Goal: Task Accomplishment & Management: Manage account settings

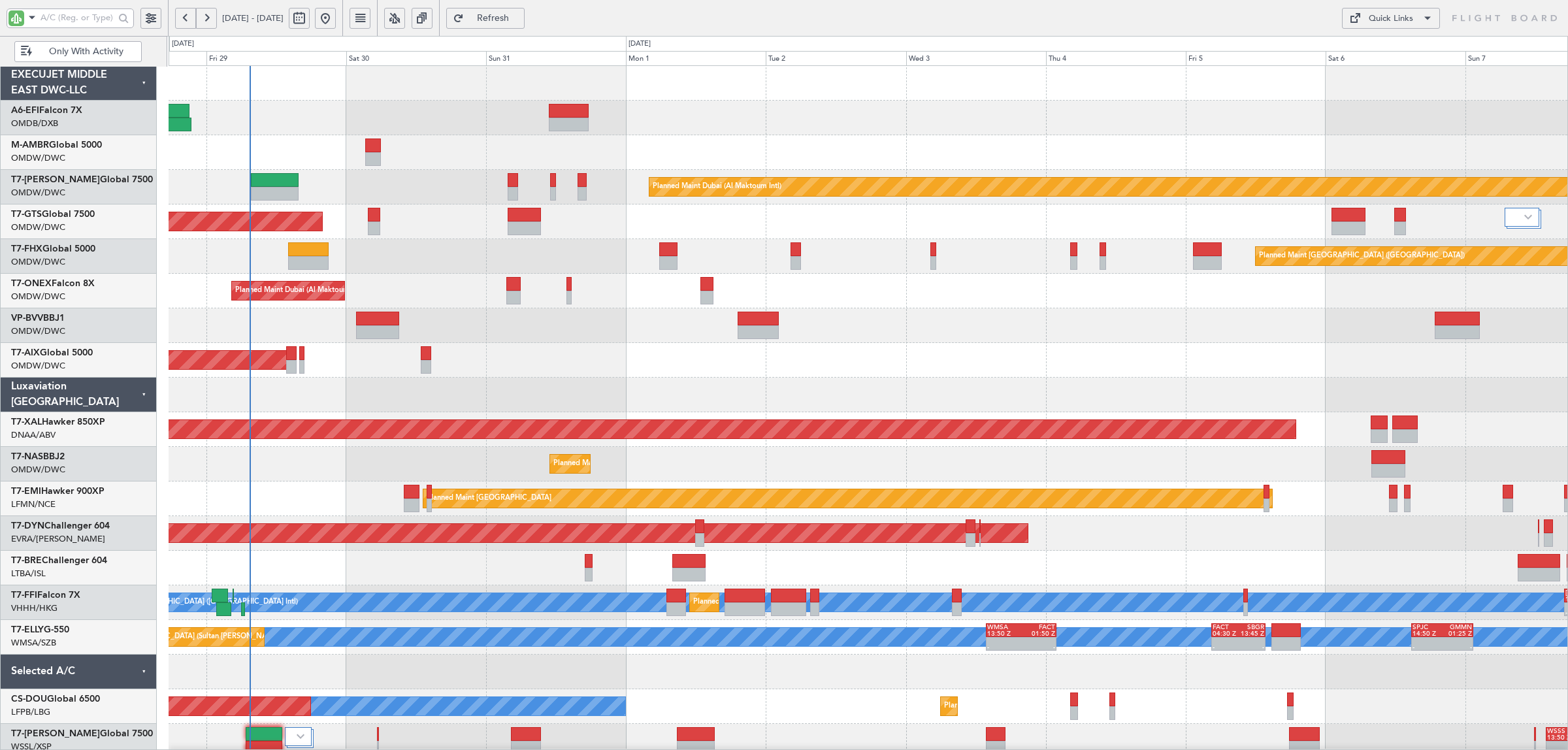
click at [556, 143] on div at bounding box center [867, 153] width 1399 height 35
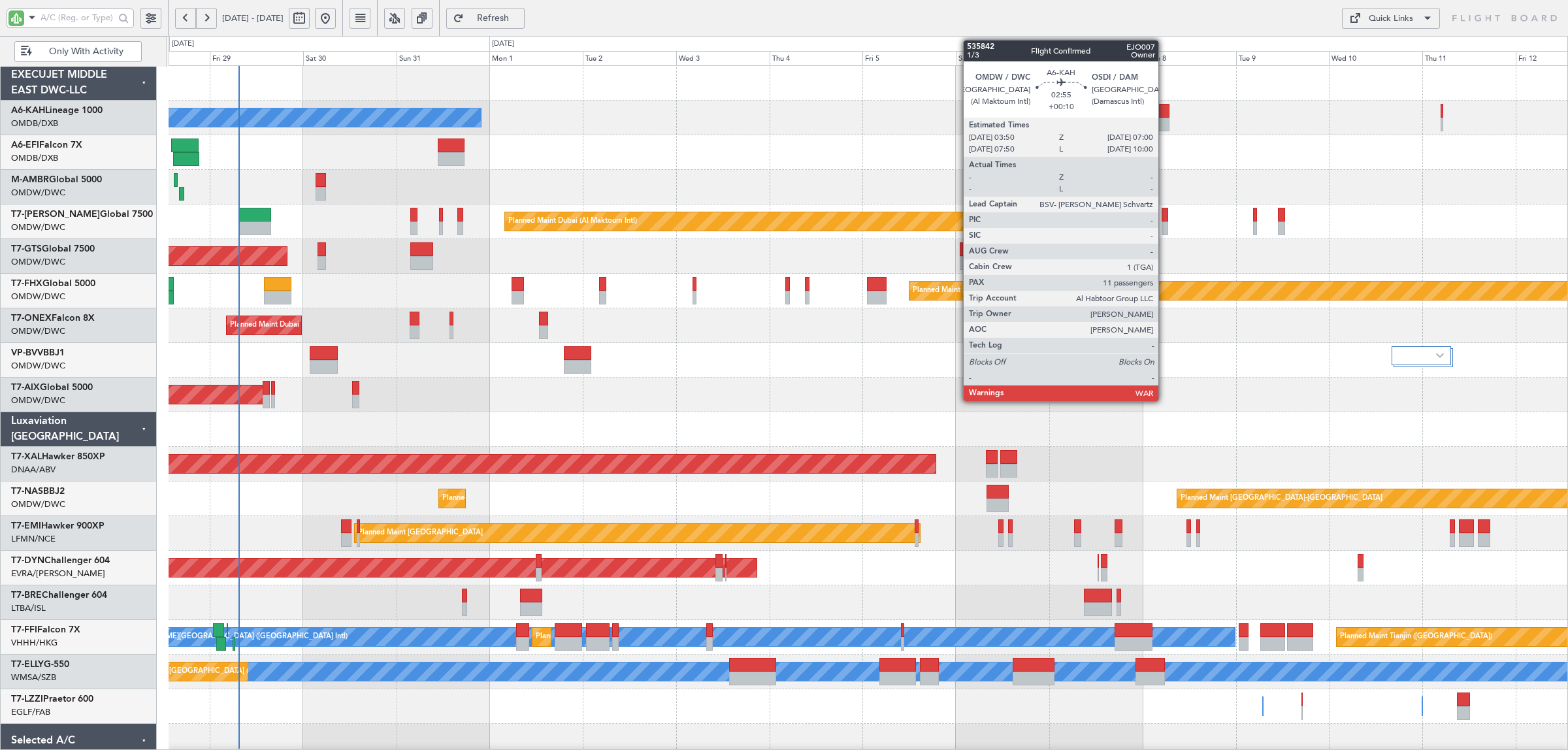
click at [1164, 131] on div at bounding box center [1163, 124] width 12 height 14
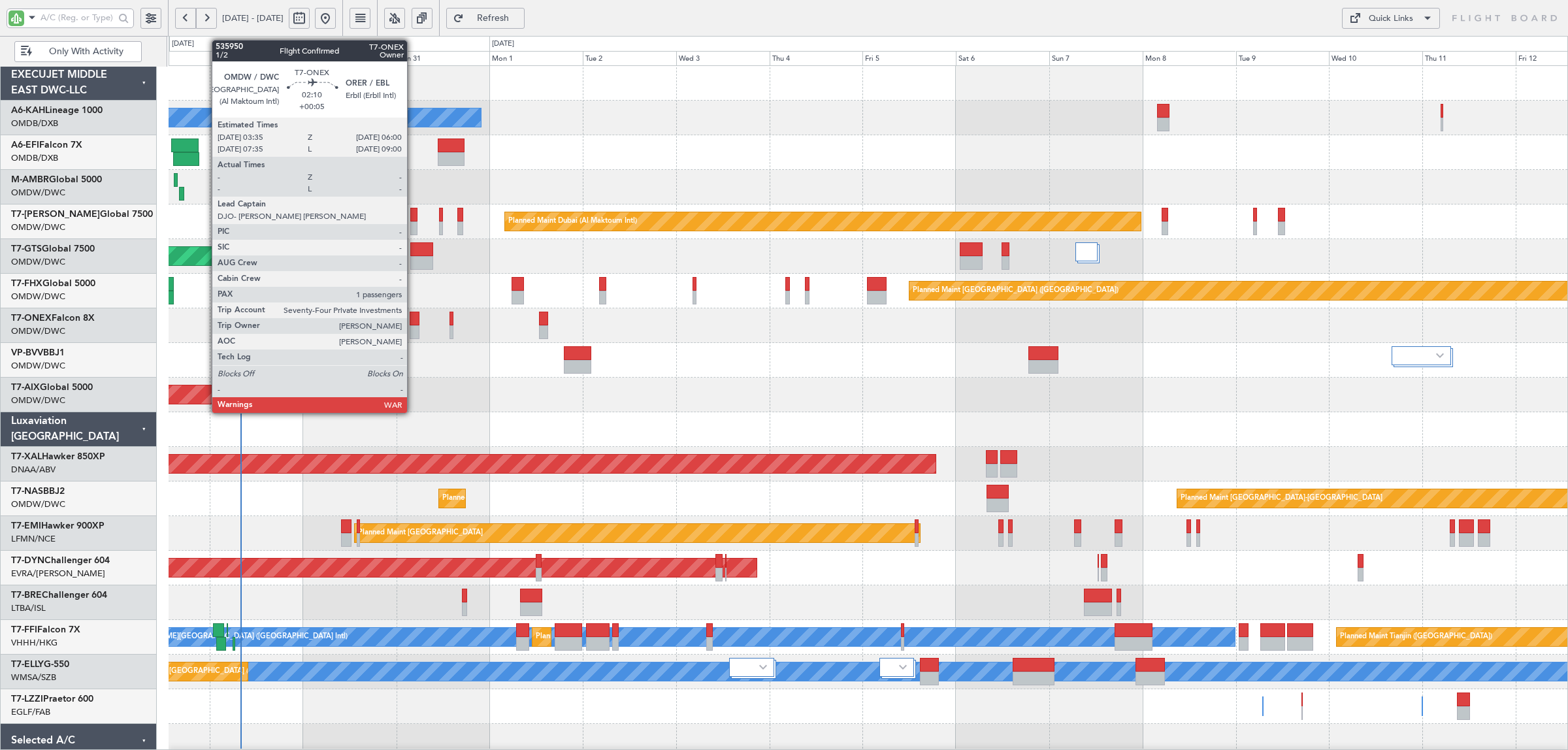
click at [414, 327] on div at bounding box center [414, 332] width 10 height 14
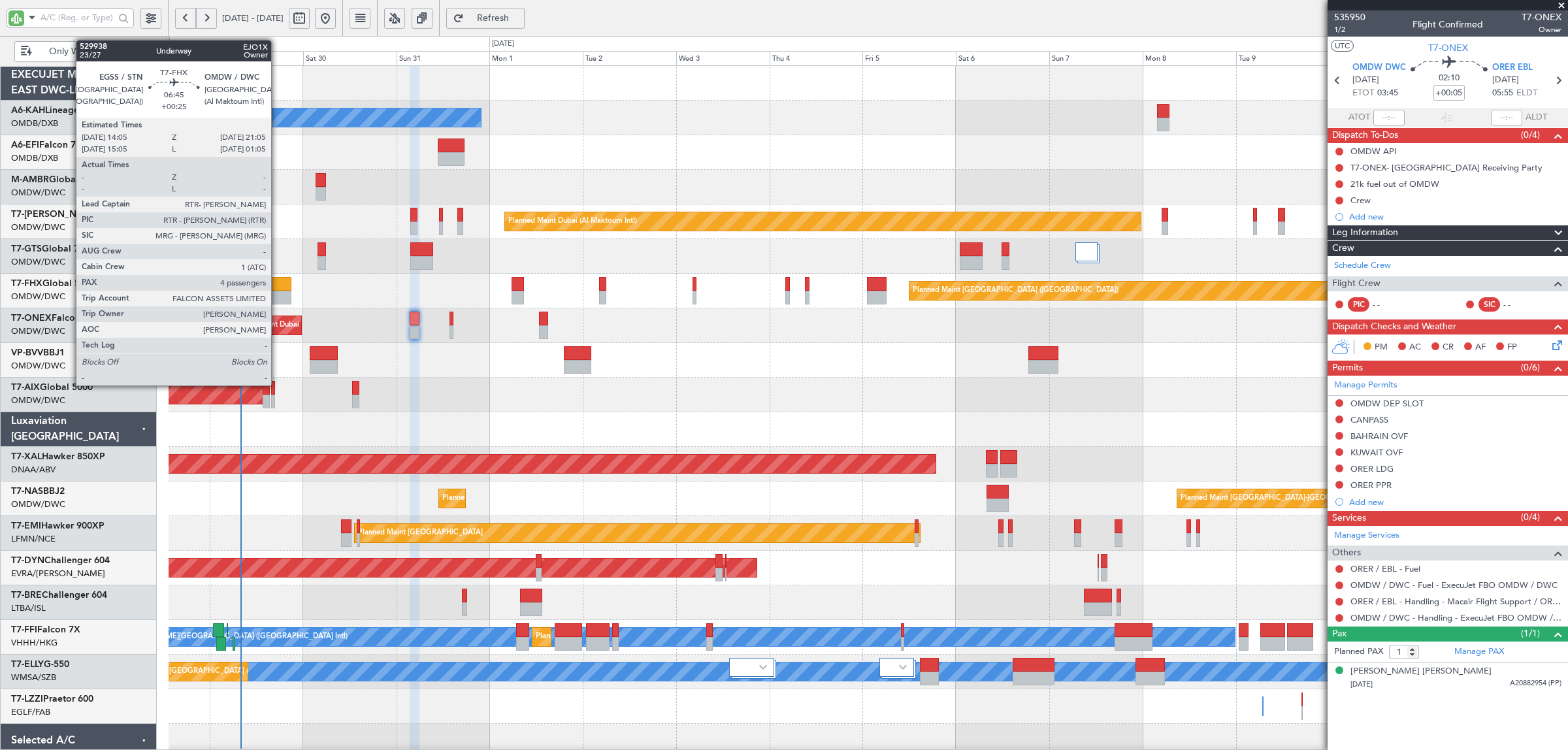
click at [278, 287] on div at bounding box center [278, 283] width 27 height 14
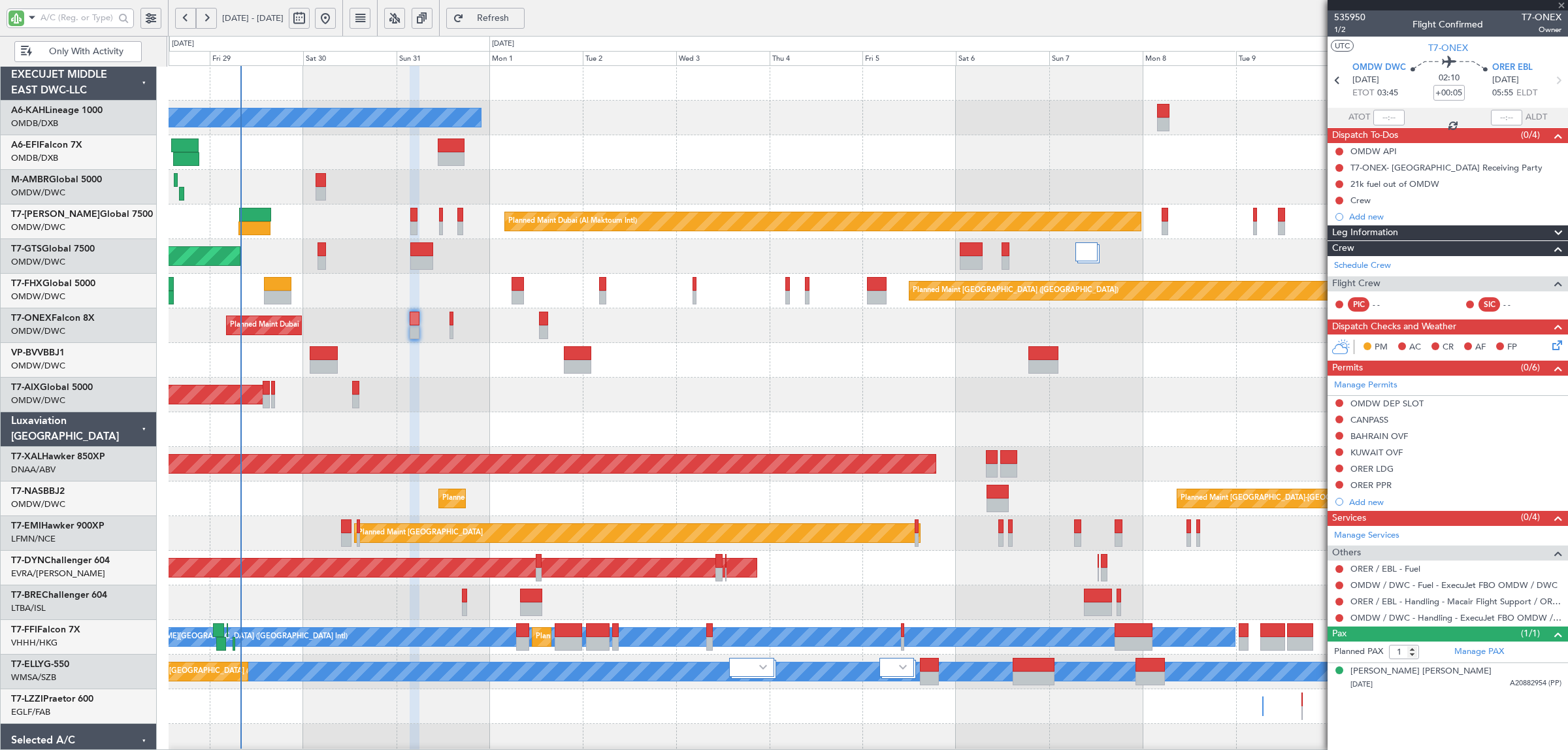
type input "+00:25"
type input "4"
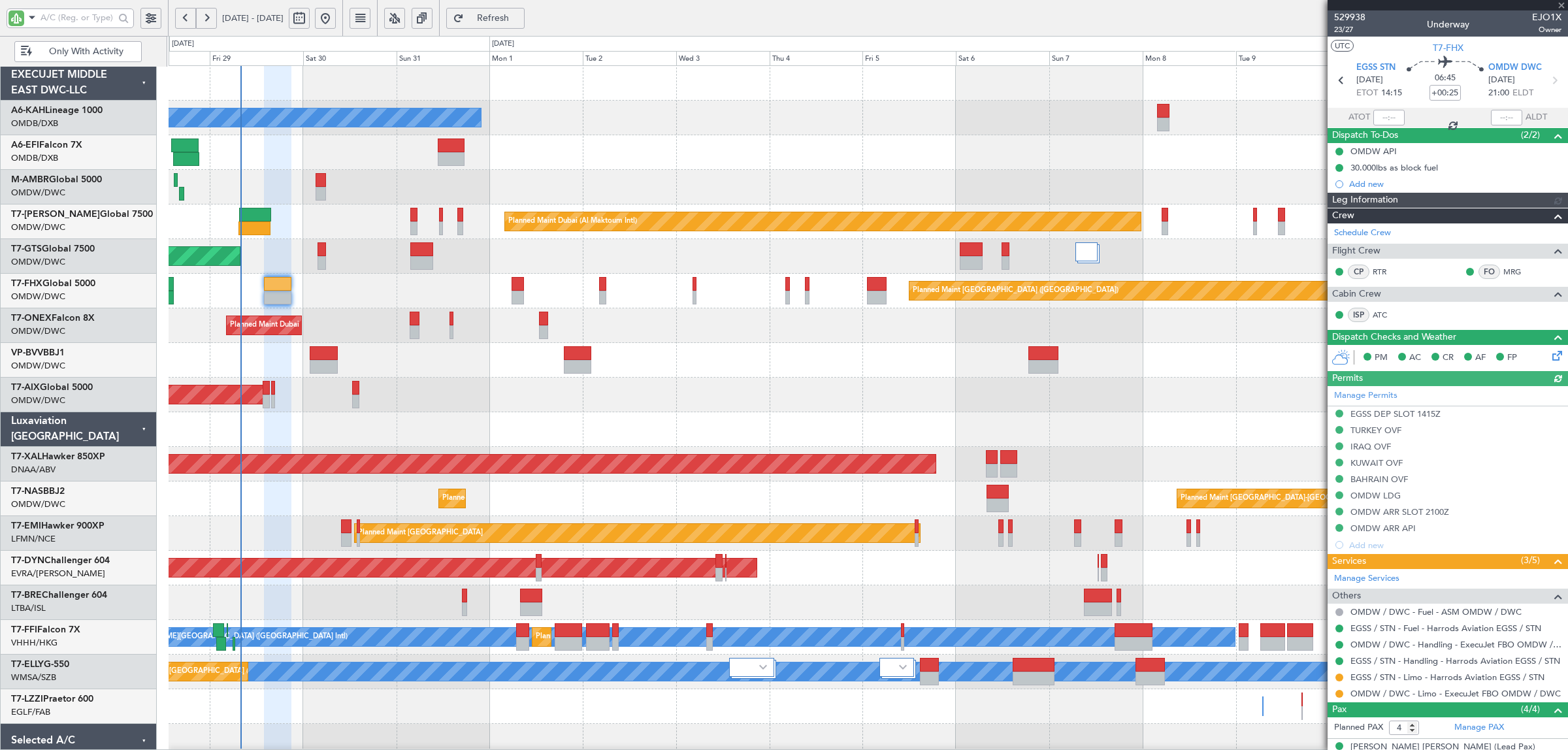
type input "[PERSON_NAME] (ANI)"
type input "7127"
click at [357, 310] on div "Planned Maint Dubai (Al Maktoum Intl) Planned Maint [GEOGRAPHIC_DATA] (Al Makto…" at bounding box center [867, 325] width 1399 height 35
click at [435, 394] on div "Unplanned Maint Munich Oberpfaffenhofen" at bounding box center [867, 394] width 1399 height 35
click at [82, 47] on span "Only With Activity" at bounding box center [86, 51] width 103 height 9
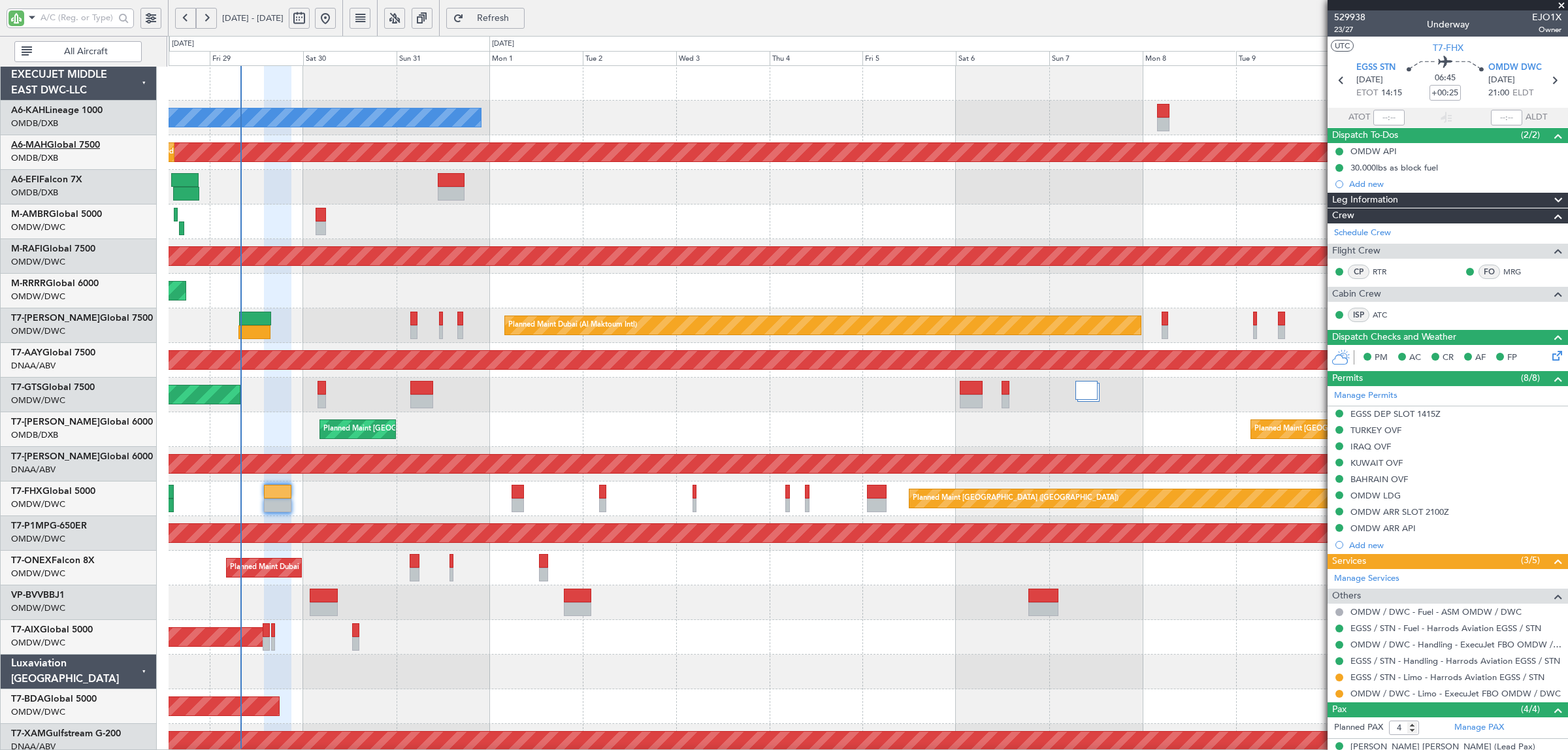
click at [86, 145] on link "A6-MAH Global 7500" at bounding box center [56, 145] width 89 height 9
type input "[PERSON_NAME] (ANI)"
type input "7127"
type input "[PERSON_NAME] (ANI)"
type input "7127"
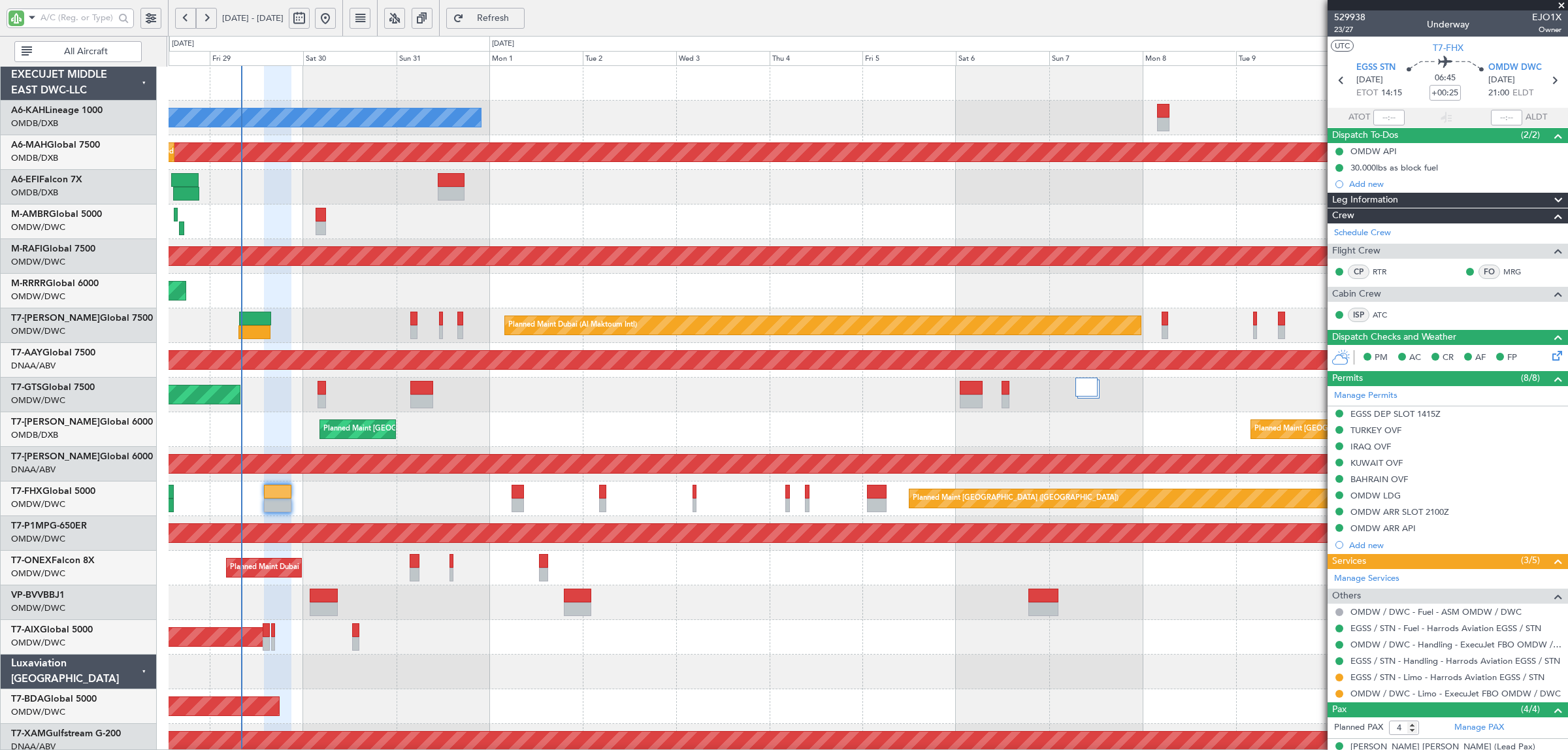
type input "[PERSON_NAME] (ANI)"
type input "7127"
type input "[PERSON_NAME] (ANI)"
type input "7127"
type input "[PERSON_NAME] (ANI)"
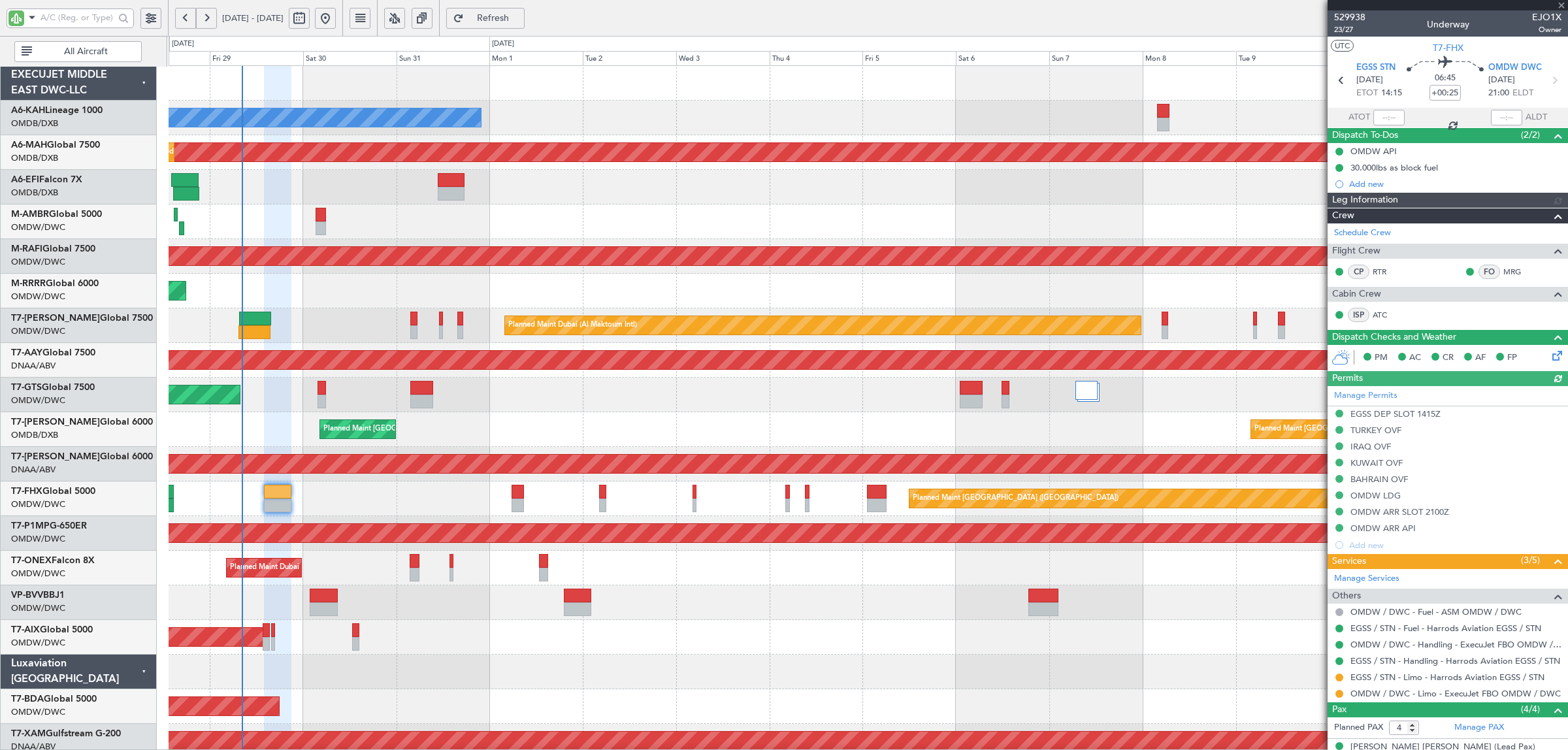
type input "7127"
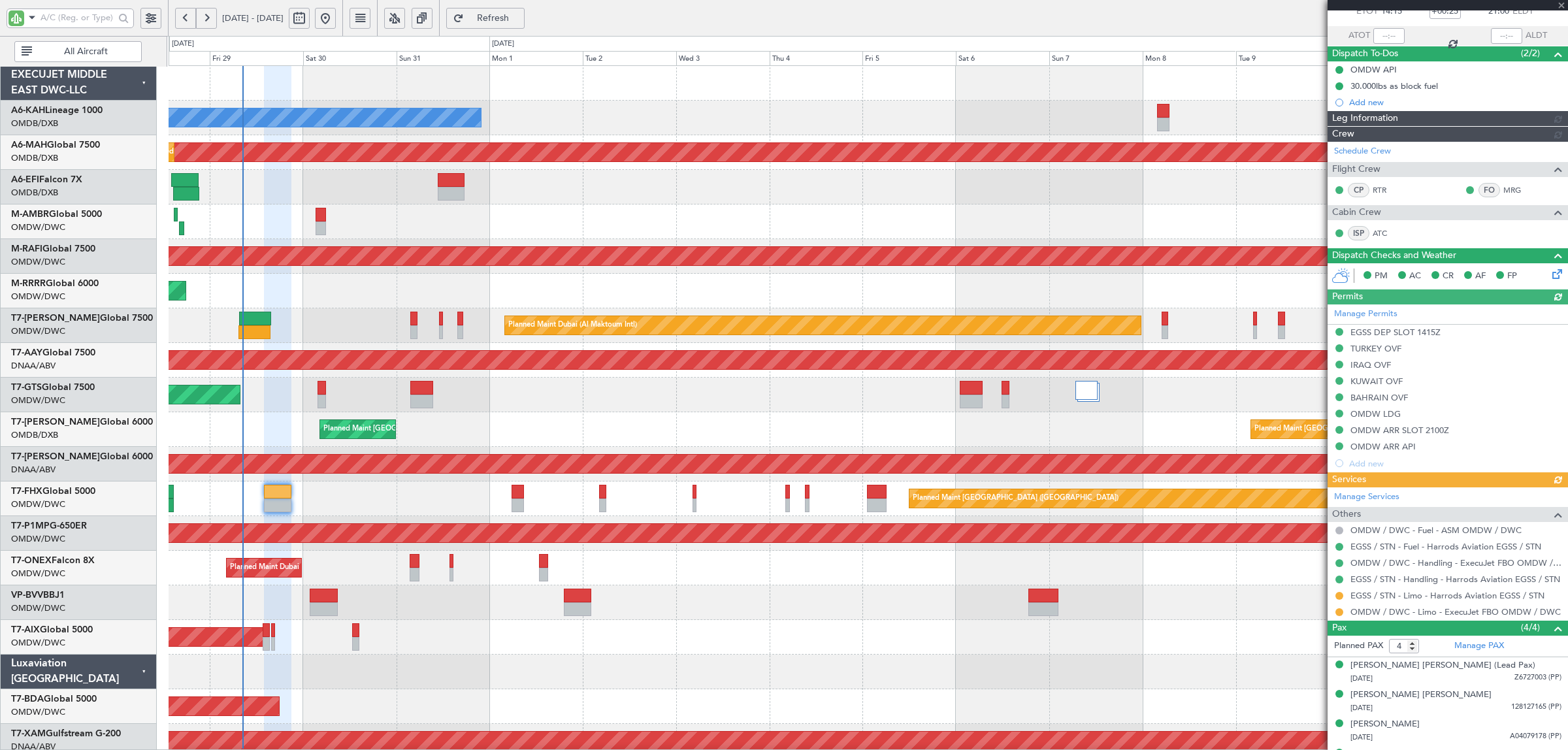
type input "[PERSON_NAME] (ANI)"
type input "7127"
click at [354, 210] on div at bounding box center [867, 222] width 1399 height 35
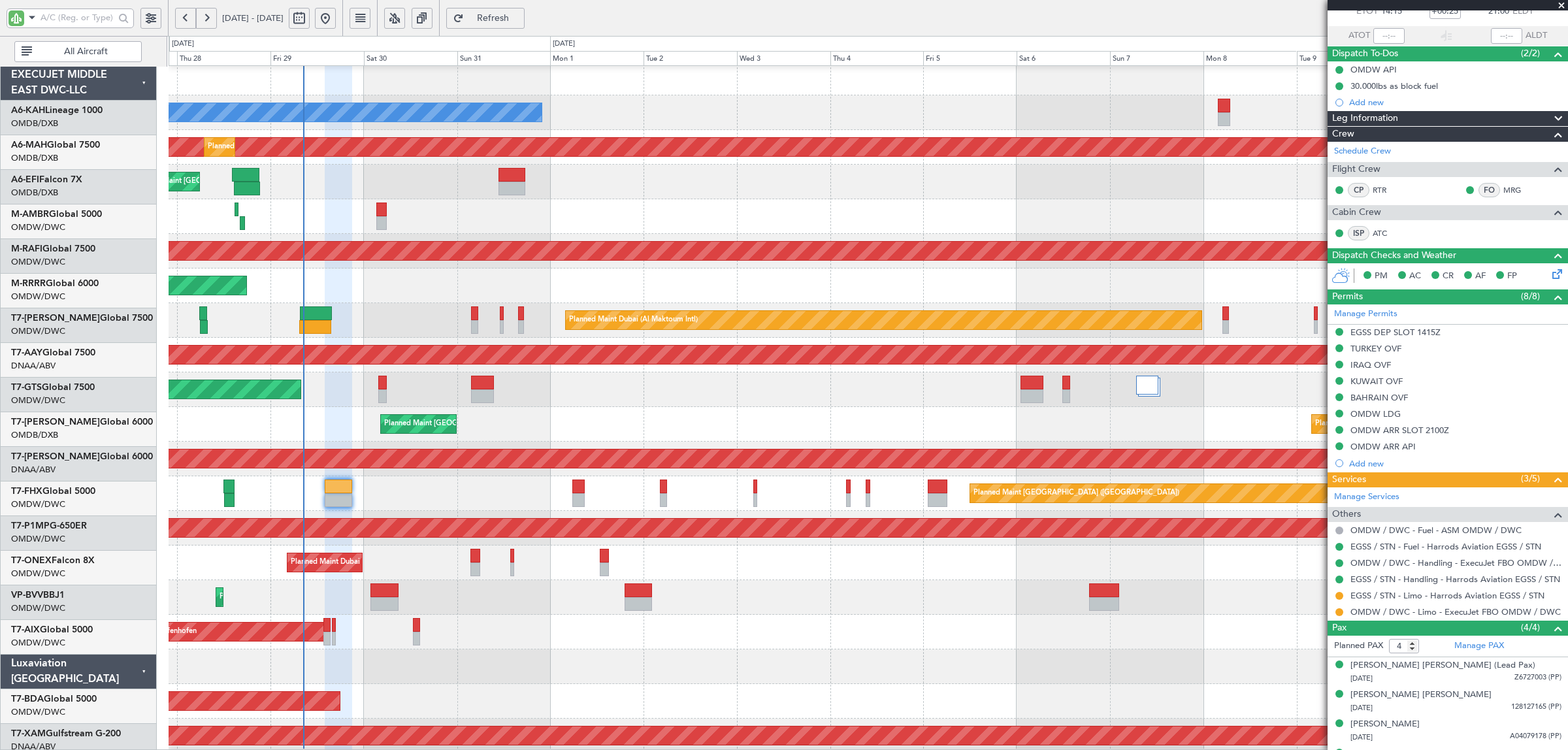
scroll to position [4, 0]
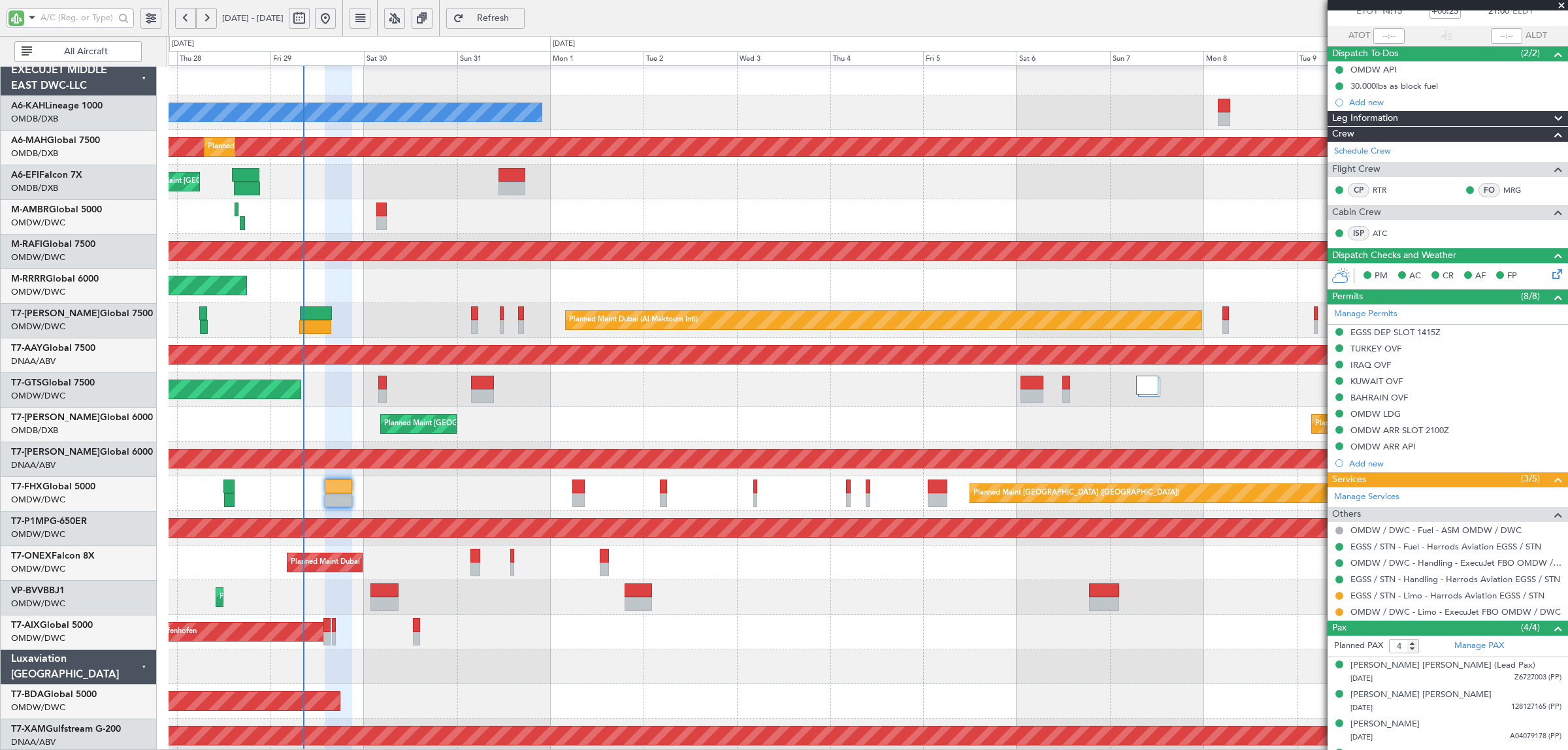
click at [356, 277] on div "Planned Maint Dubai (Al Maktoum Intl)" at bounding box center [867, 285] width 1399 height 35
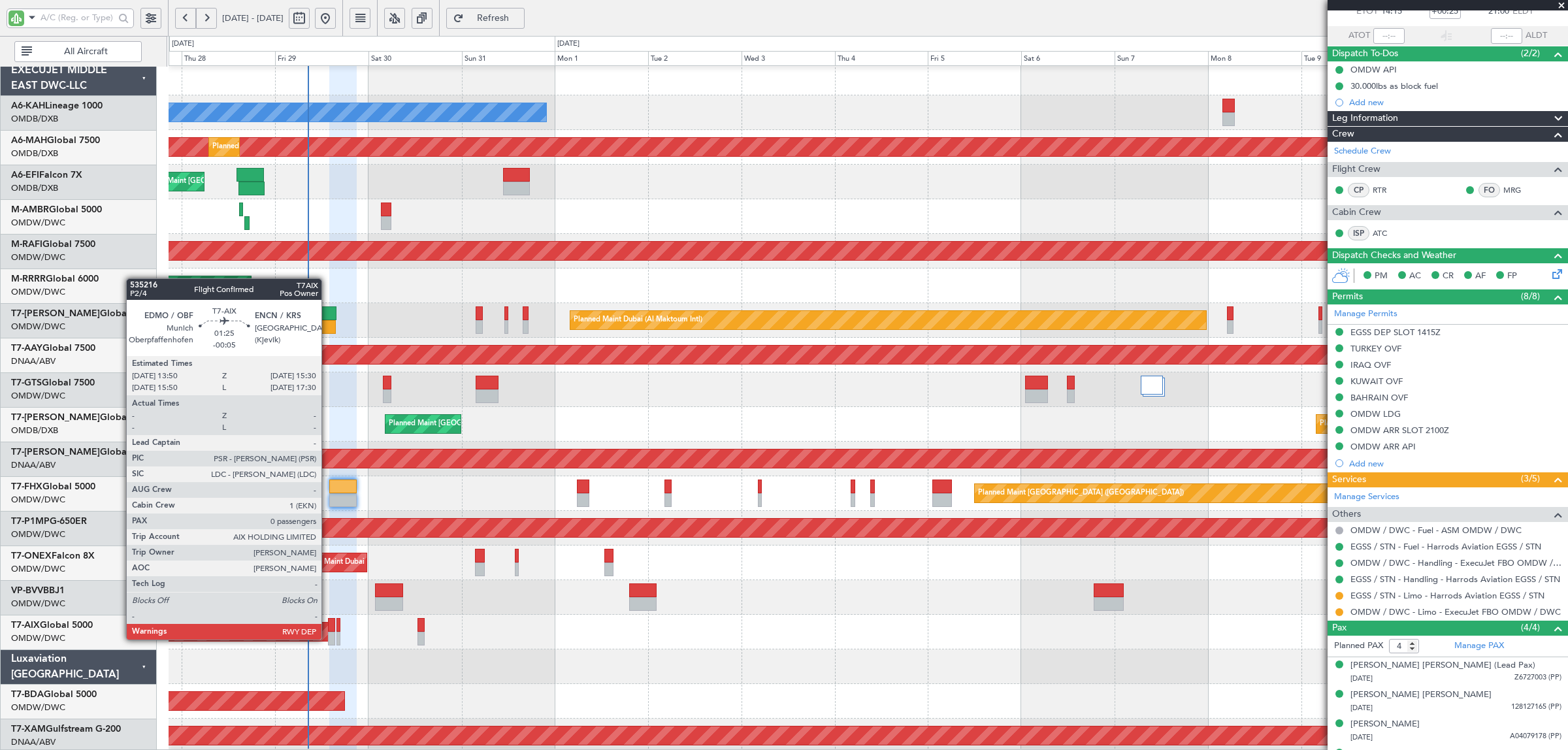
click at [328, 639] on div at bounding box center [331, 638] width 6 height 14
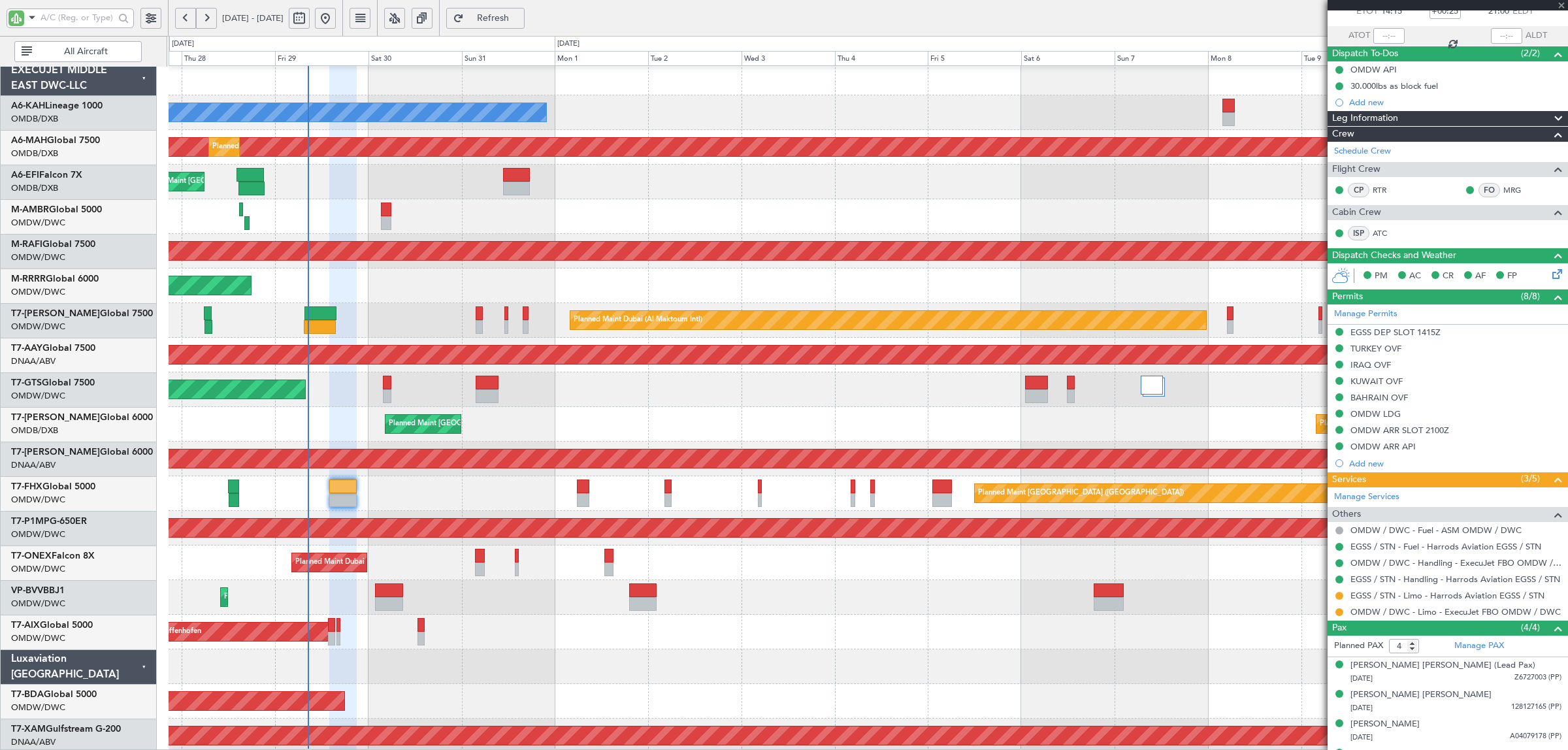
type input "-00:05"
type input "0"
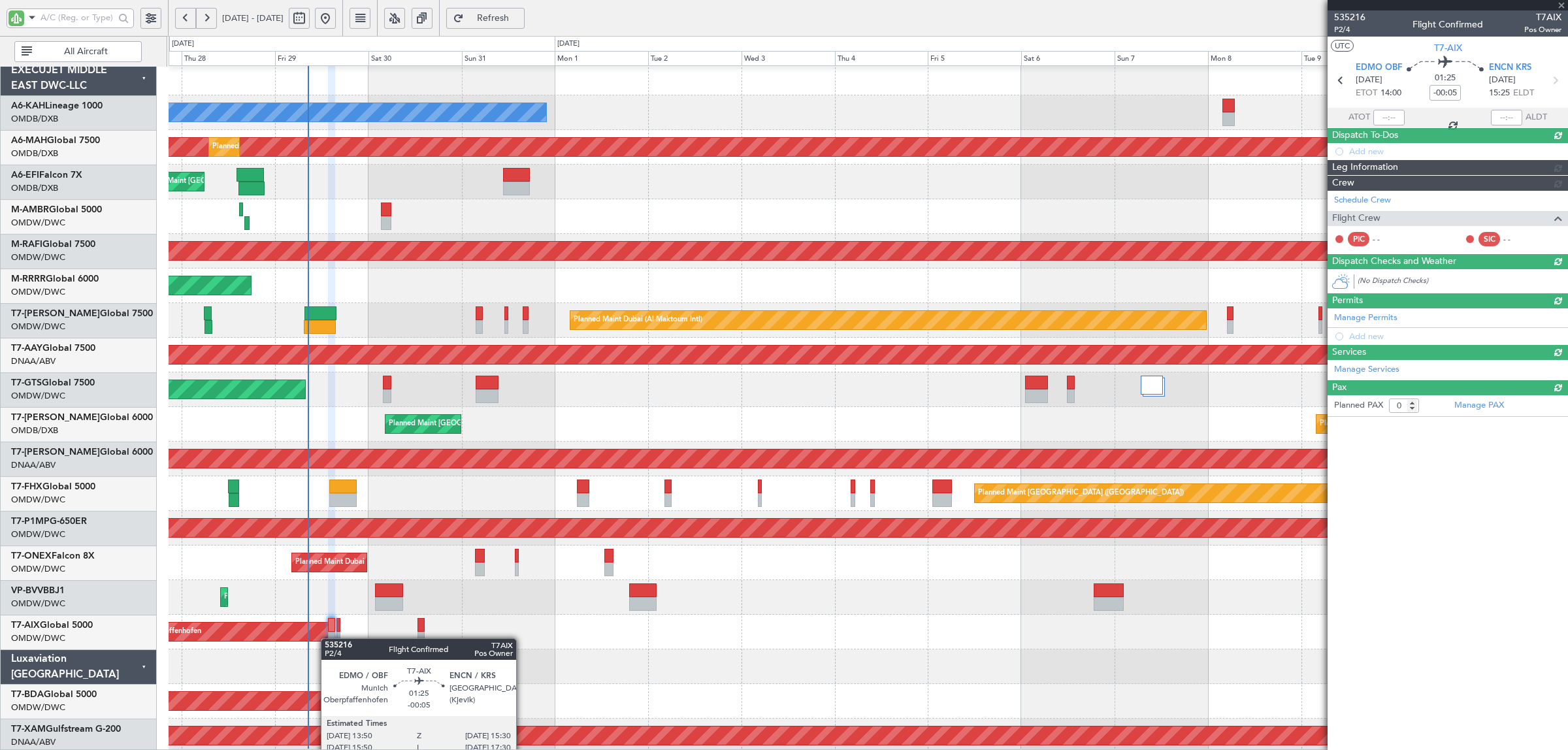
scroll to position [0, 0]
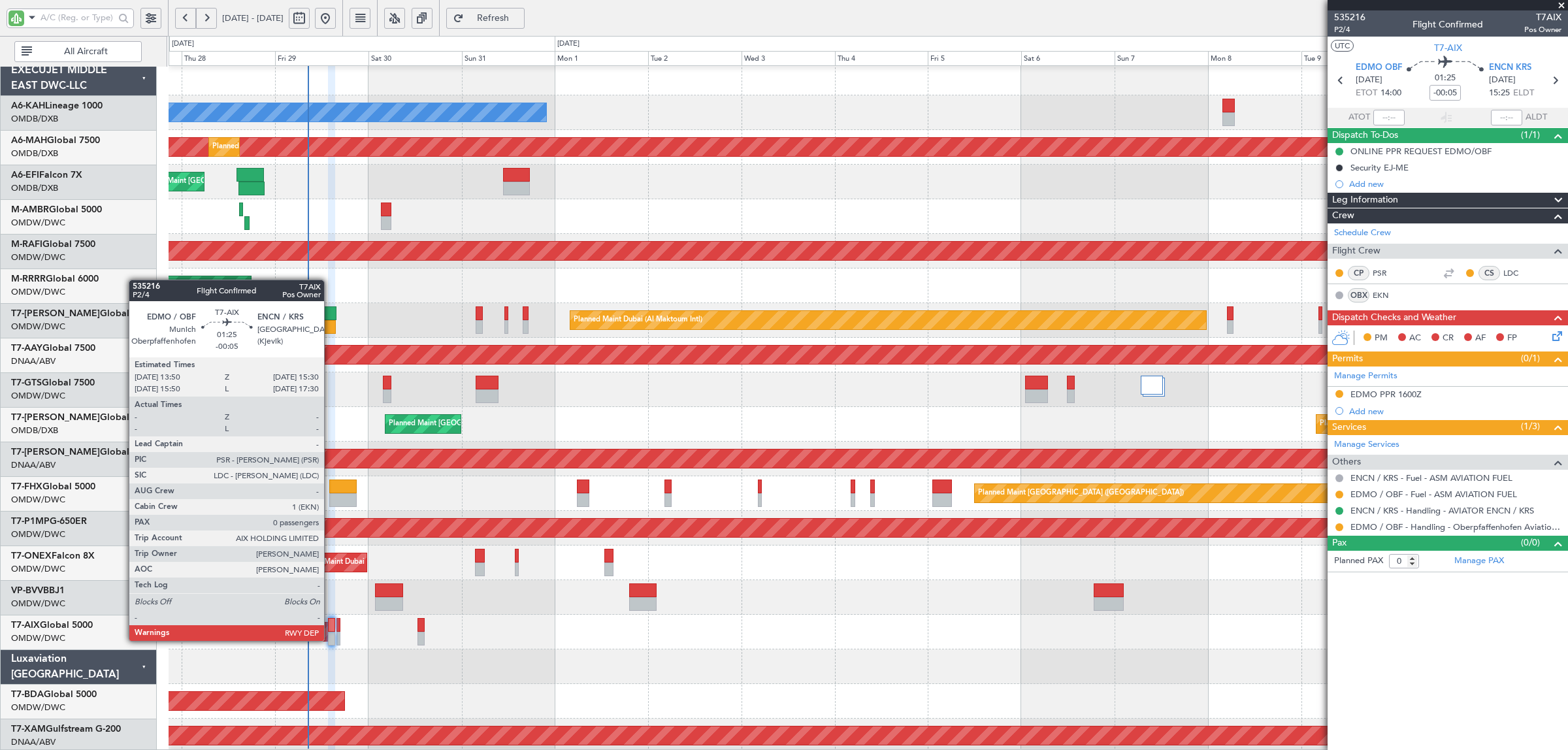
click at [331, 640] on div at bounding box center [331, 638] width 6 height 14
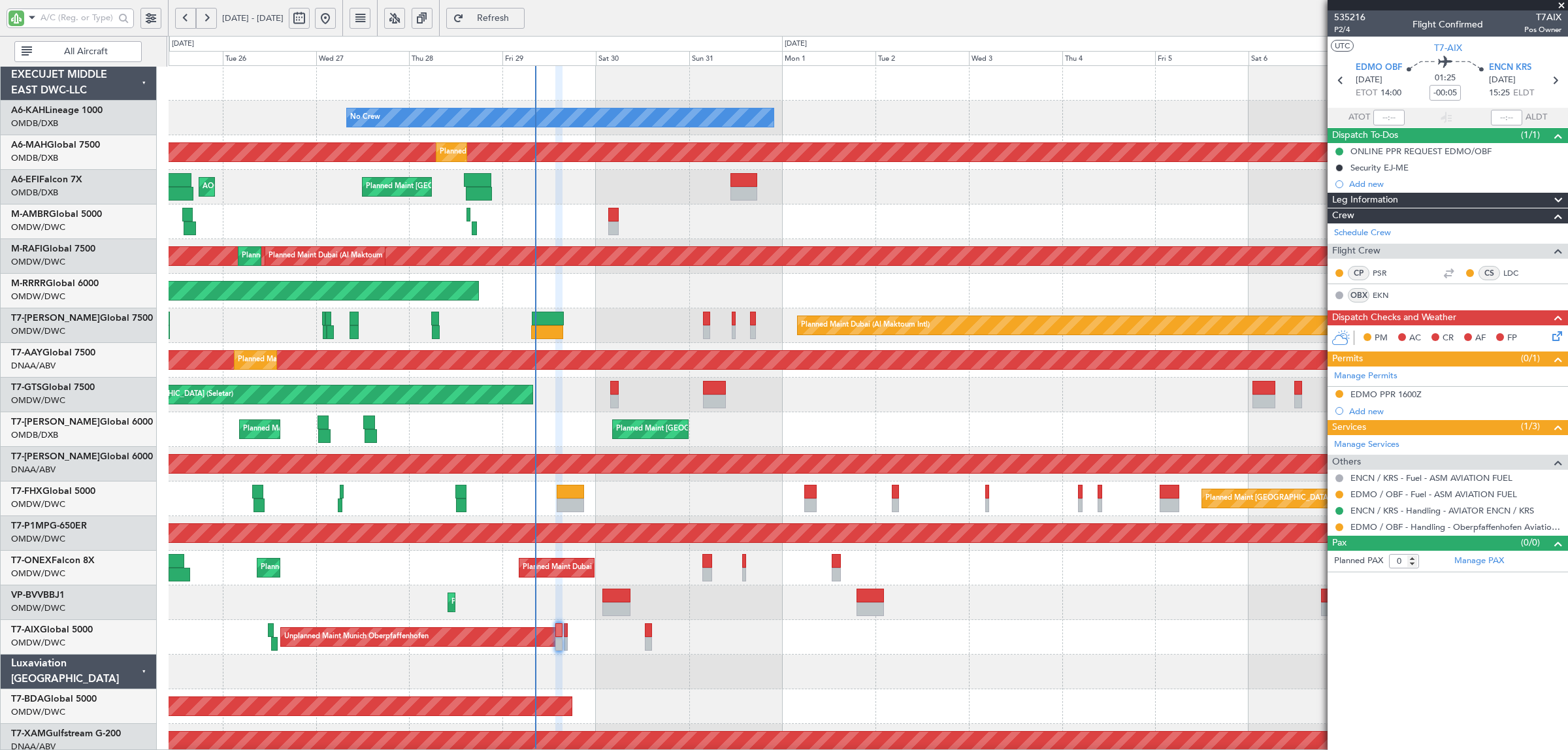
click at [573, 439] on div "Planned Maint [GEOGRAPHIC_DATA] ([GEOGRAPHIC_DATA] Intl) Planned Maint [GEOGRAP…" at bounding box center [867, 429] width 1399 height 35
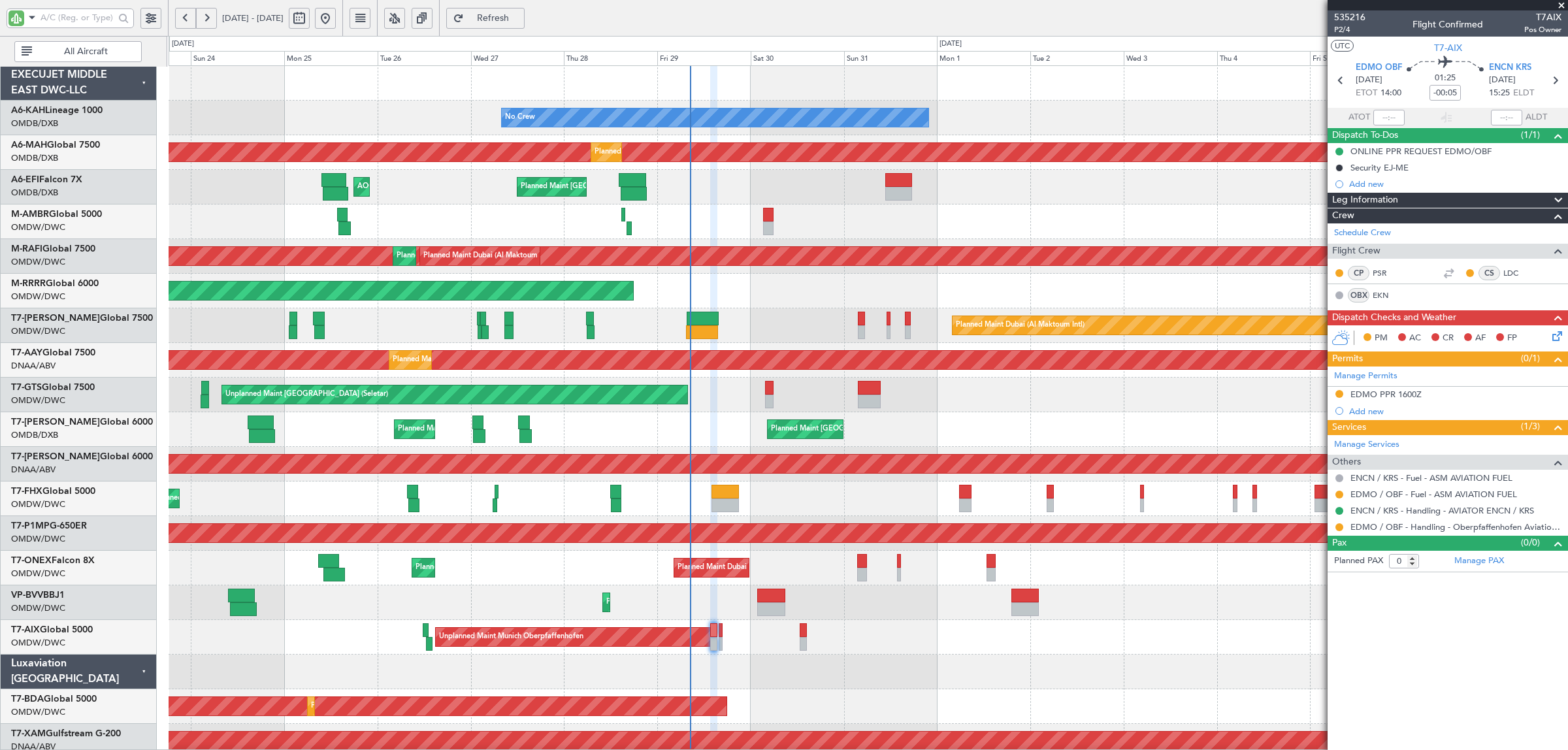
click at [556, 449] on div "No Crew Planned Maint [GEOGRAPHIC_DATA] (Al Maktoum Intl) Planned Maint [GEOGRA…" at bounding box center [867, 707] width 1399 height 1280
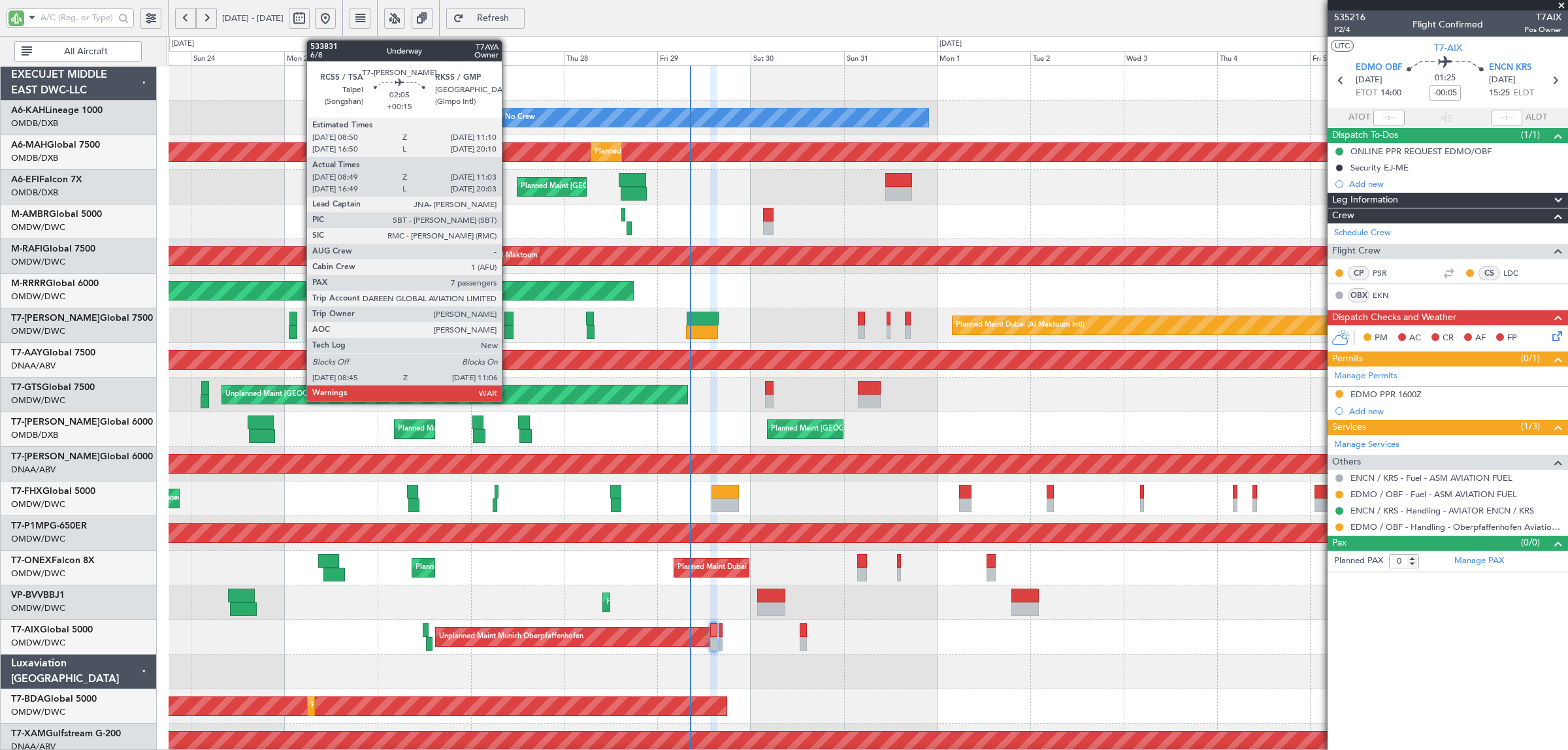
click at [509, 330] on div at bounding box center [509, 332] width 9 height 14
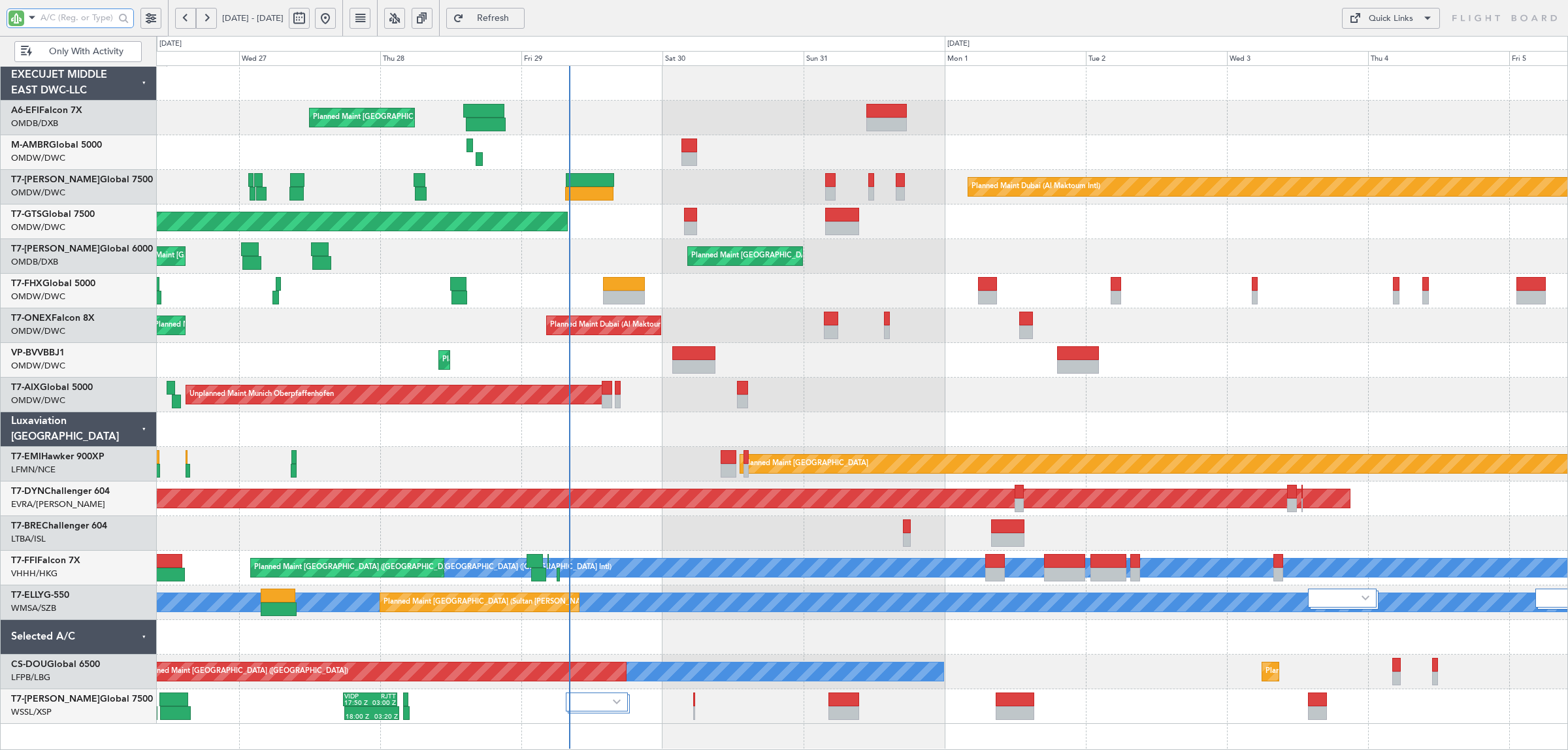
click at [44, 20] on input "text" at bounding box center [78, 17] width 74 height 19
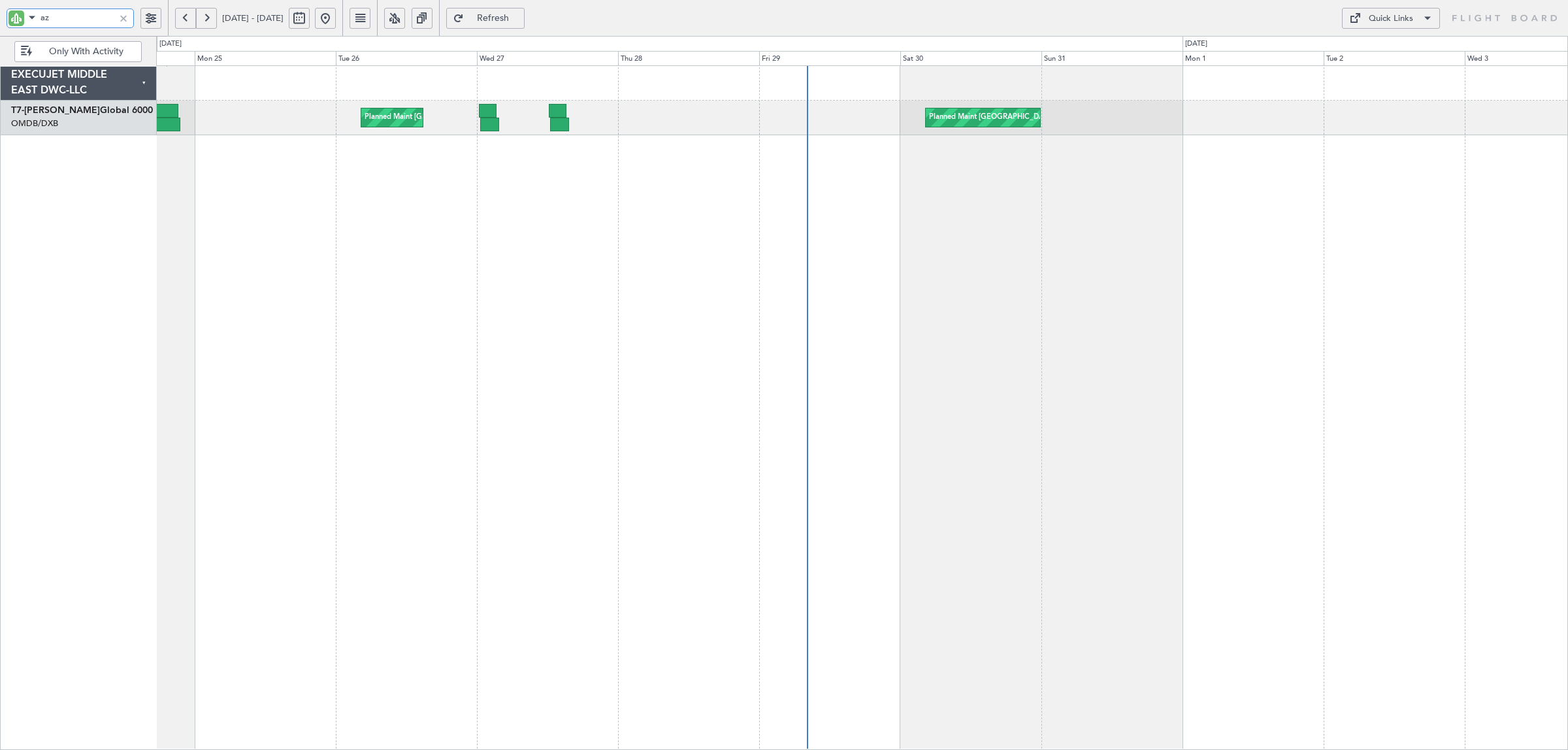
click at [1005, 193] on div "Planned Maint Dubai (Dubai Intl) Planned Maint Dubai (Dubai Intl)" at bounding box center [862, 408] width 1412 height 684
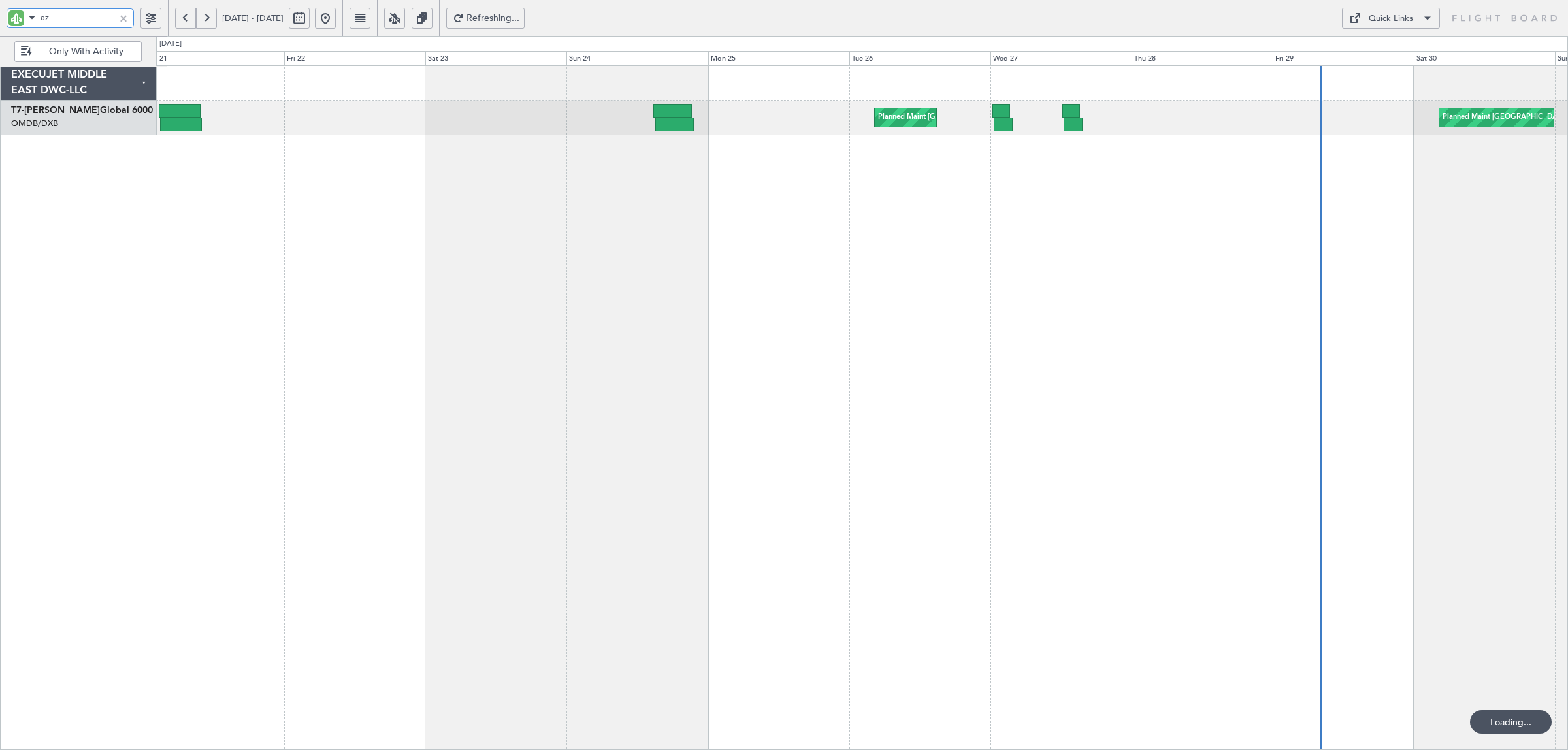
click at [511, 155] on div "Planned Maint [GEOGRAPHIC_DATA] ([GEOGRAPHIC_DATA] Intl) Planned Maint [GEOGRAP…" at bounding box center [862, 408] width 1412 height 684
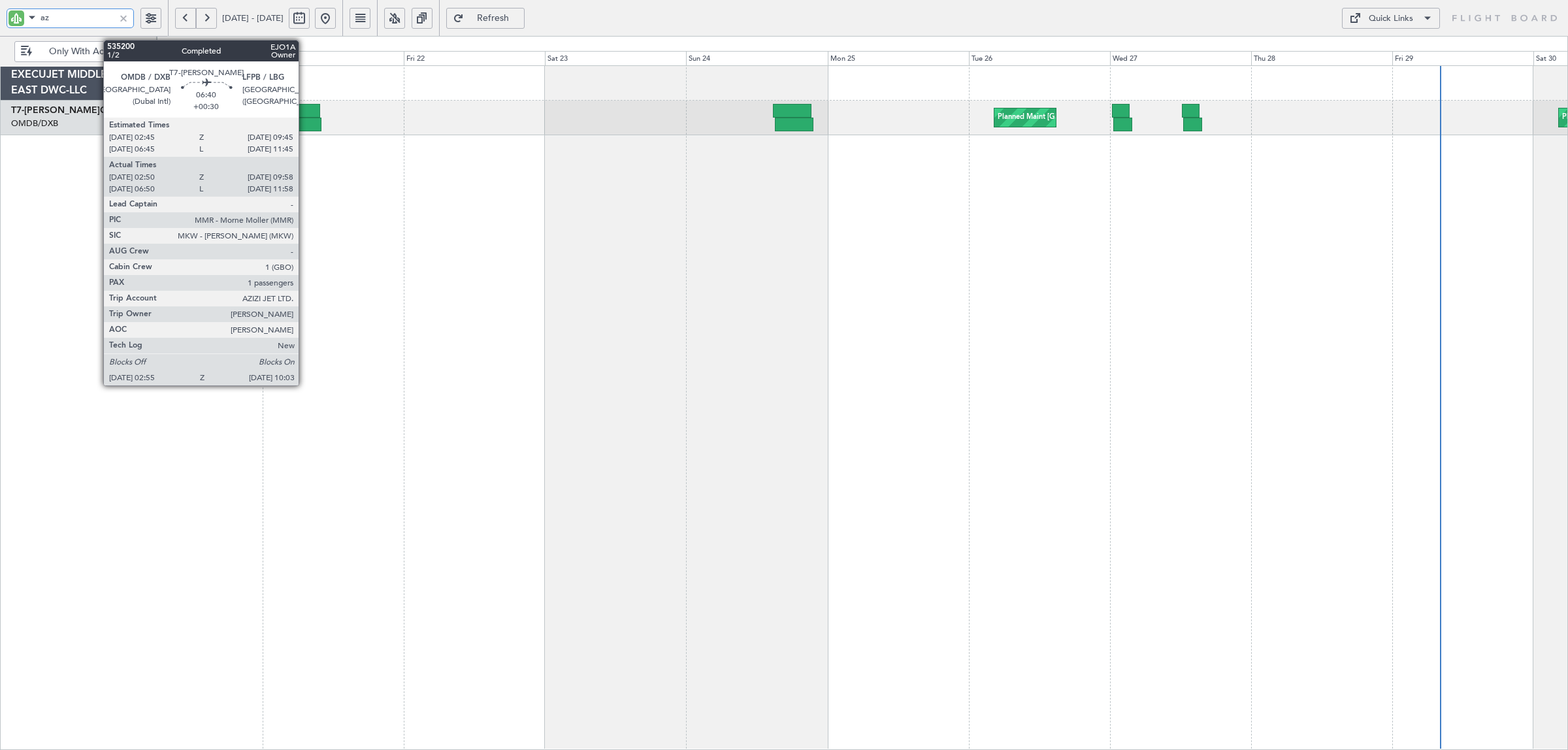
click at [305, 121] on div at bounding box center [301, 124] width 43 height 14
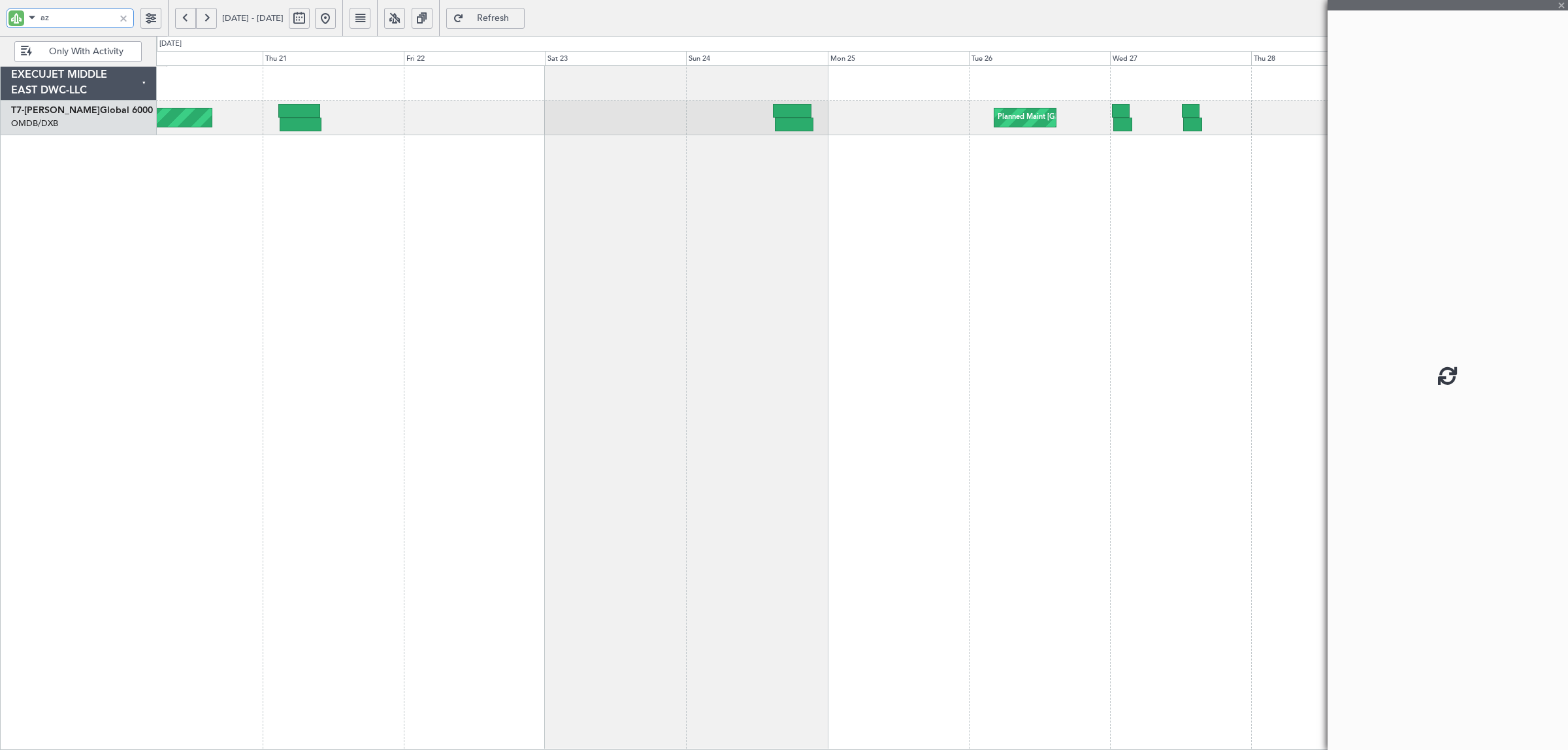
click at [305, 121] on div at bounding box center [301, 124] width 43 height 14
type input "az"
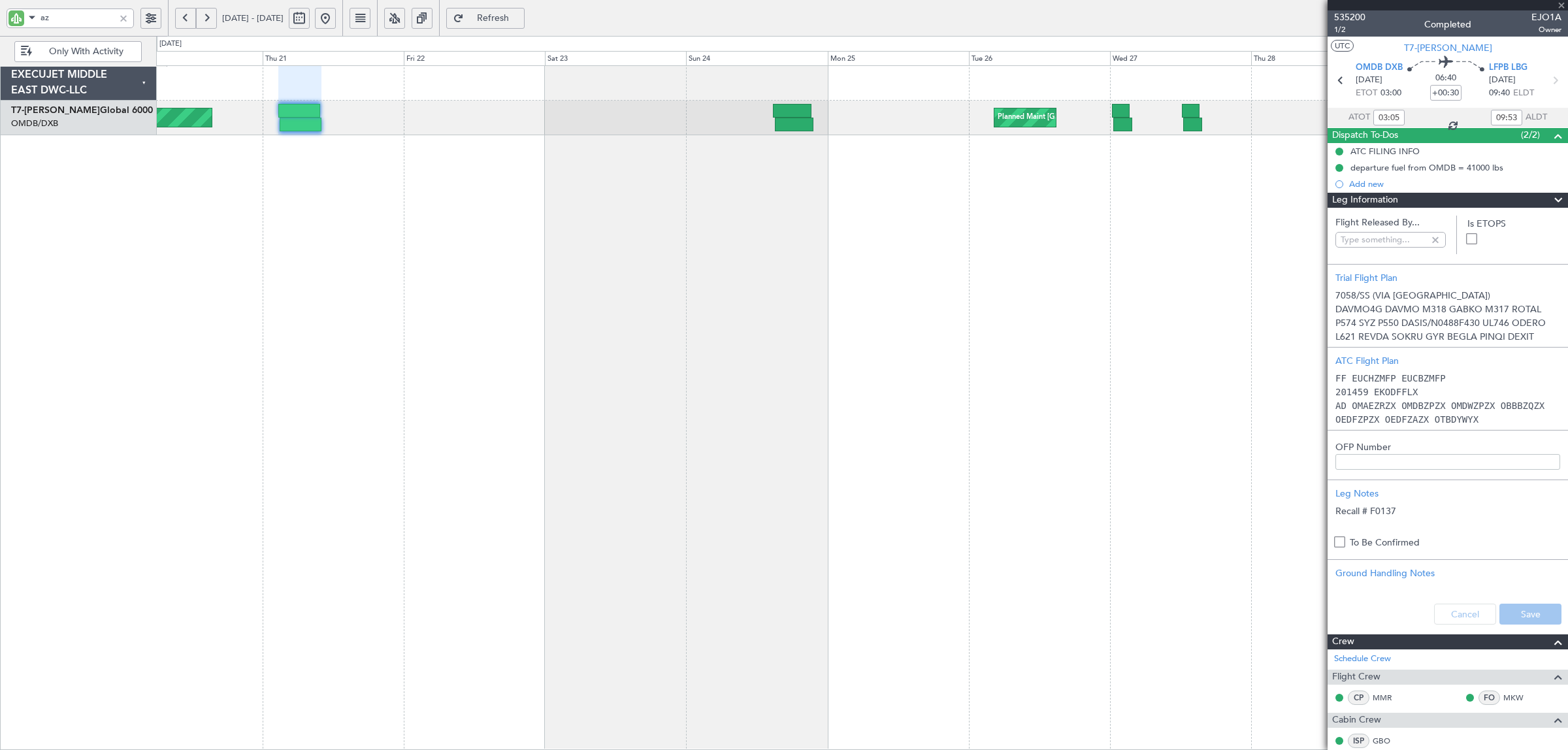
type input "Dherander Fithani (DHF)"
type input "7080"
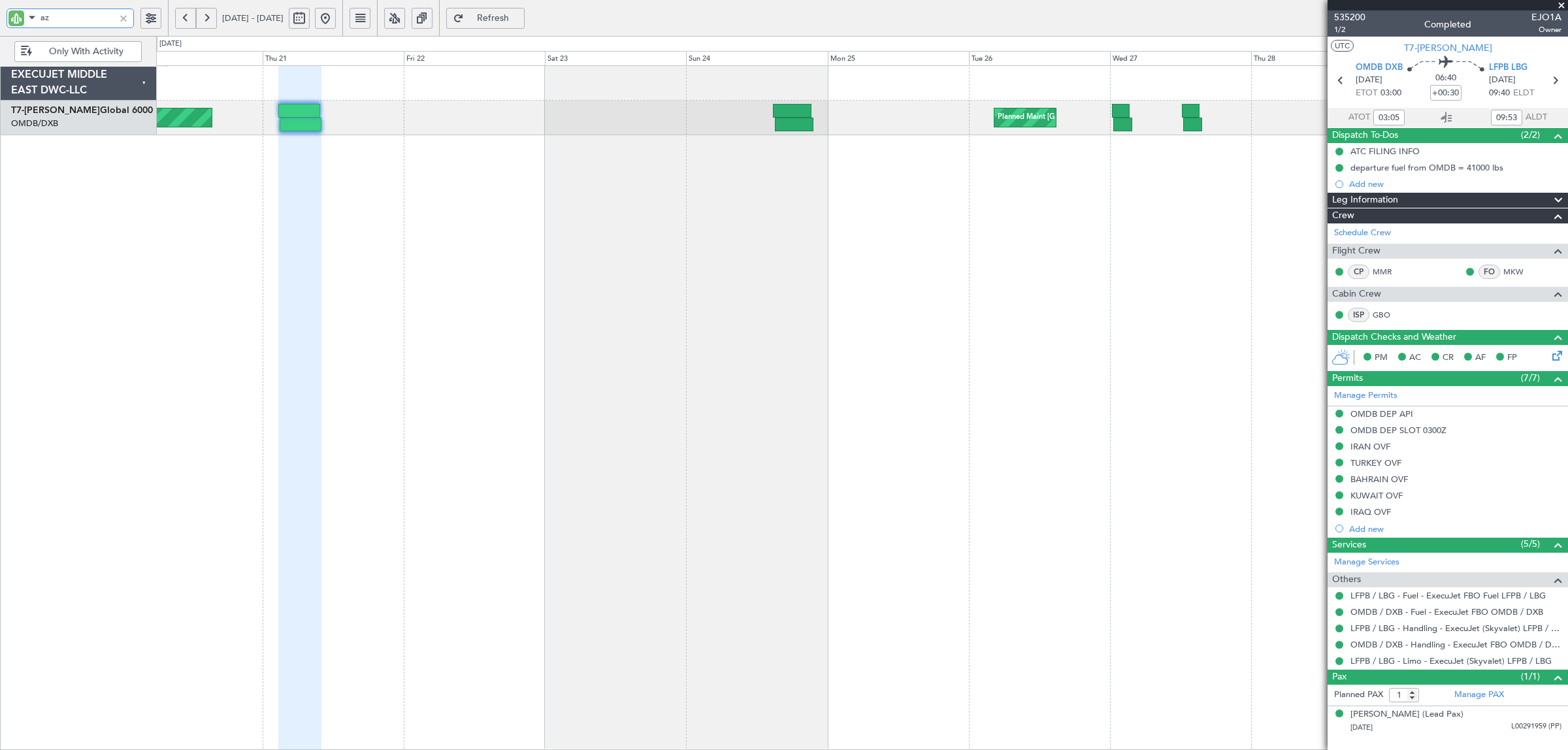
type input "07:05"
type input "11:53"
type input "03:05"
type input "09:53"
click at [1356, 19] on span "535200" at bounding box center [1350, 17] width 31 height 14
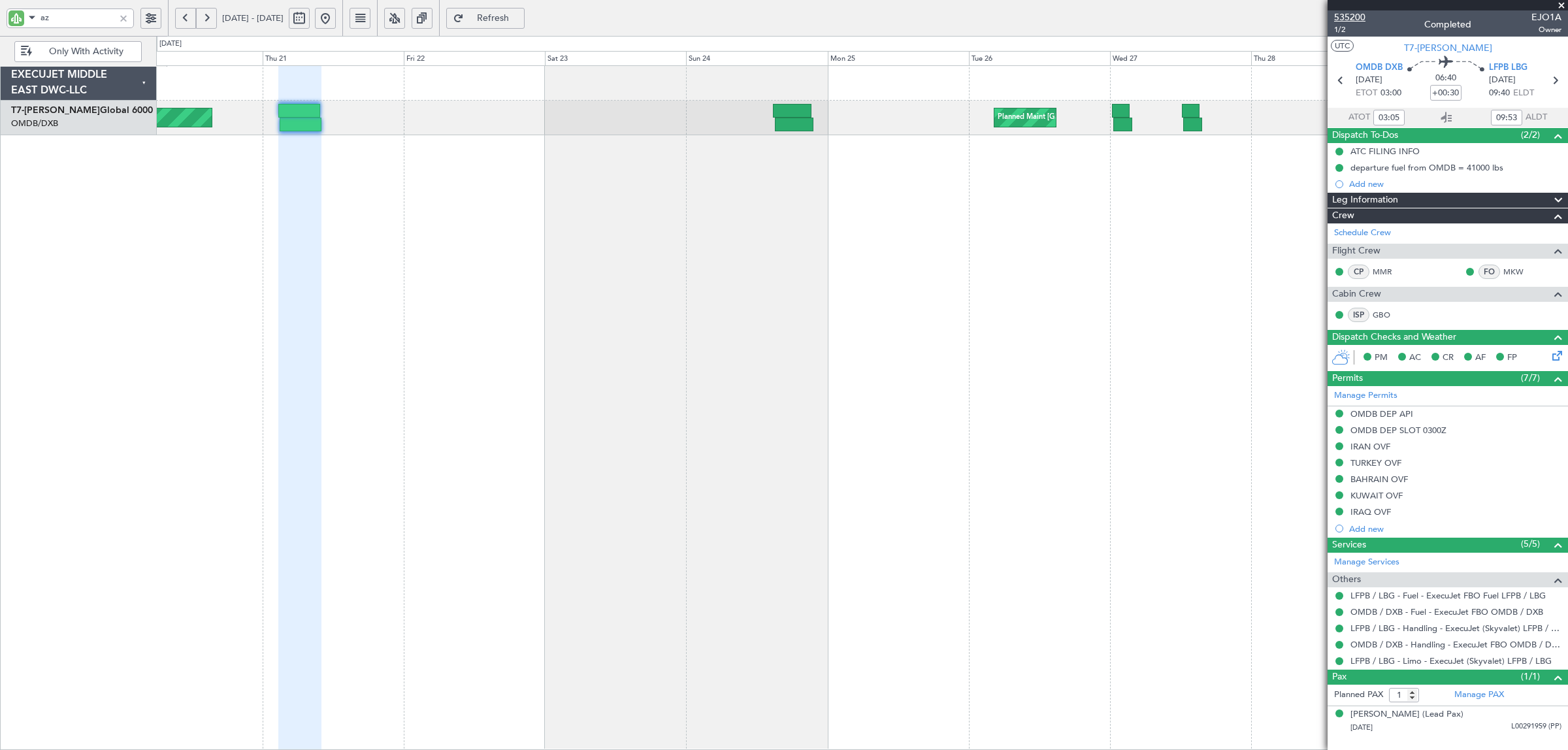
type input "Dherander Fithani (DHF)"
type input "7080"
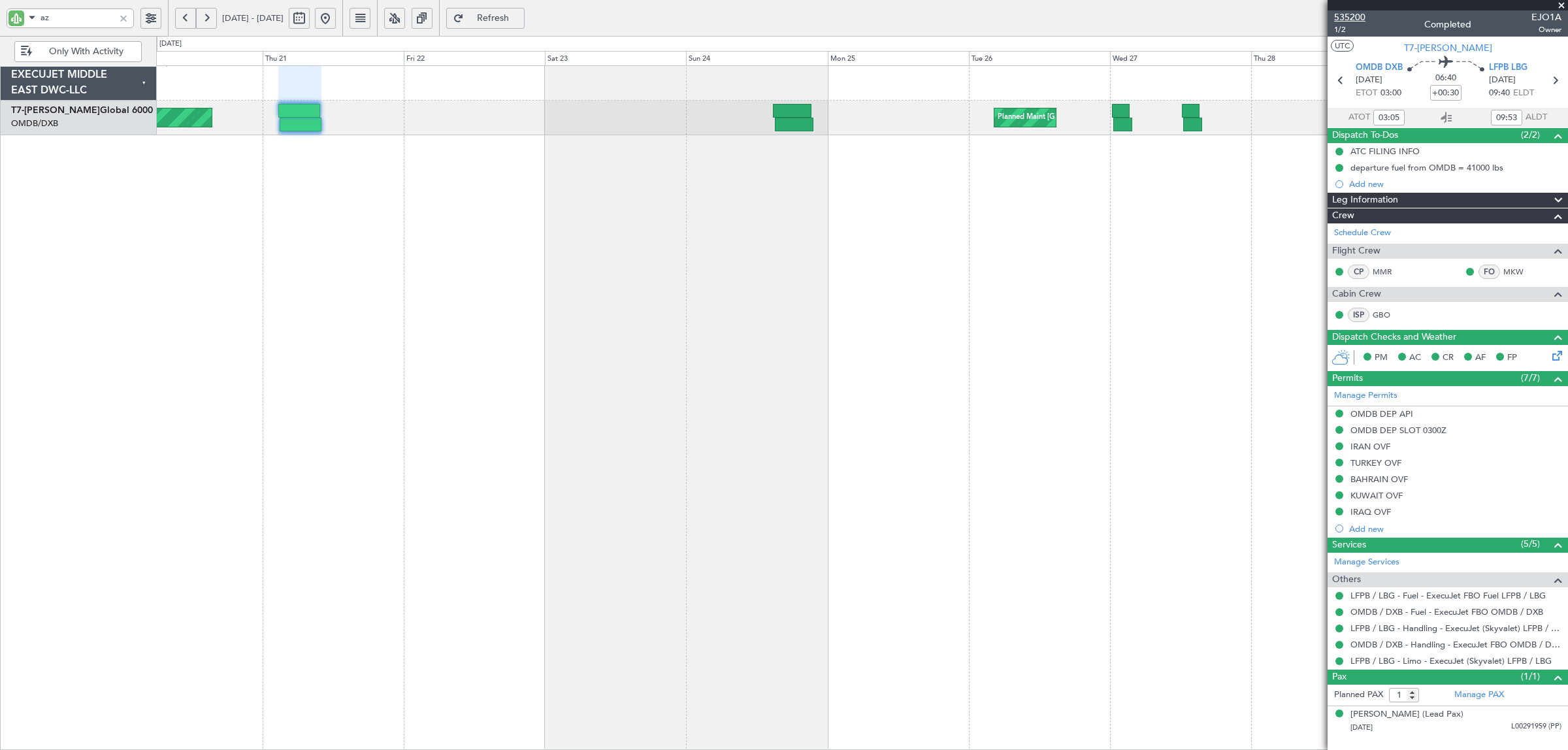
type input "Dherander Fithani (DHF)"
type input "7080"
type input "Dherander Fithani (DHF)"
type input "7080"
type input "Dherander Fithani (DHF)"
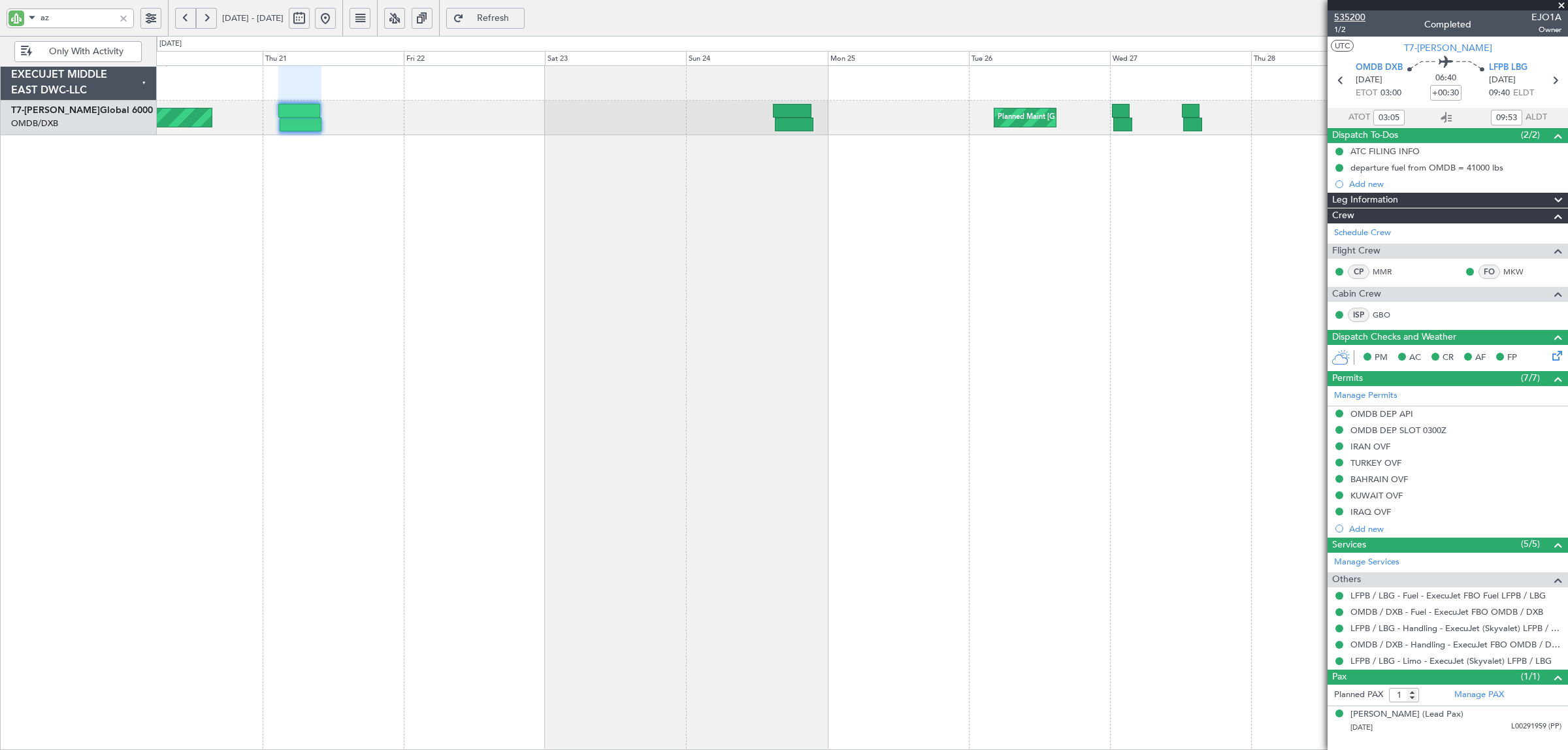
type input "7080"
